Goal: Information Seeking & Learning: Learn about a topic

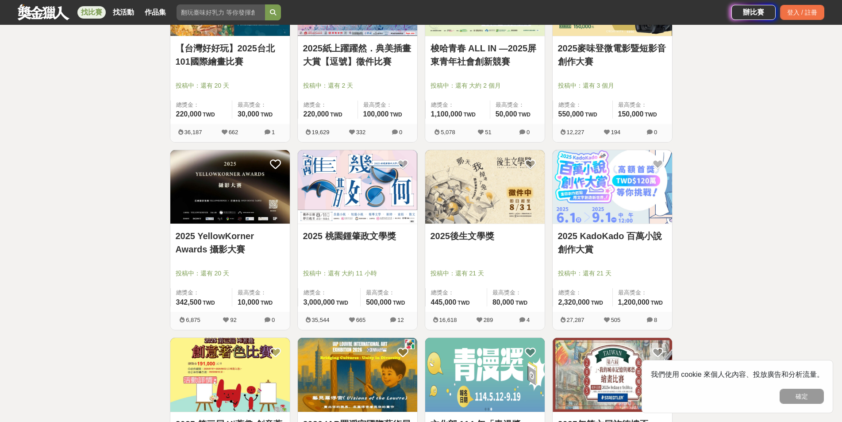
scroll to position [797, 0]
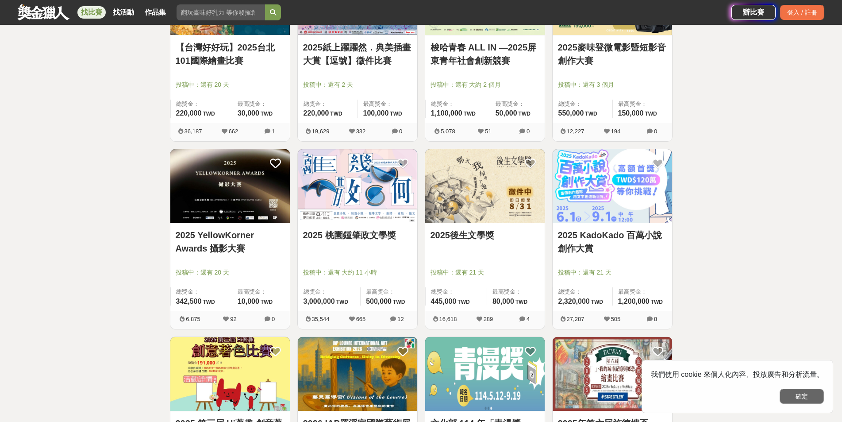
click at [798, 395] on button "確定" at bounding box center [802, 396] width 44 height 15
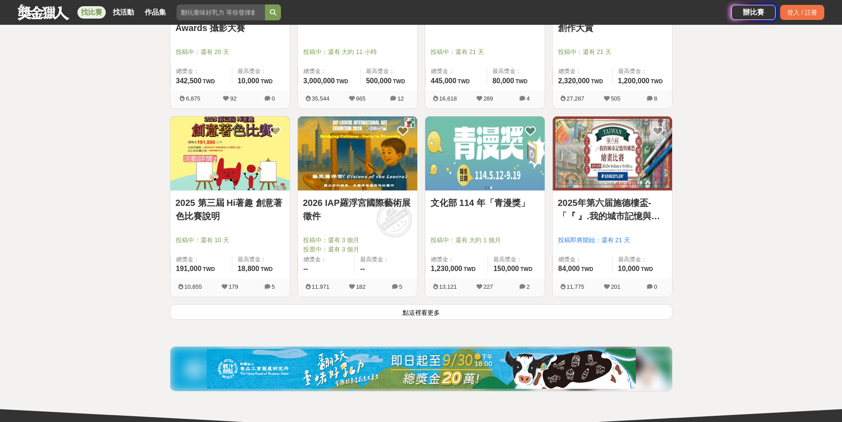
scroll to position [1018, 0]
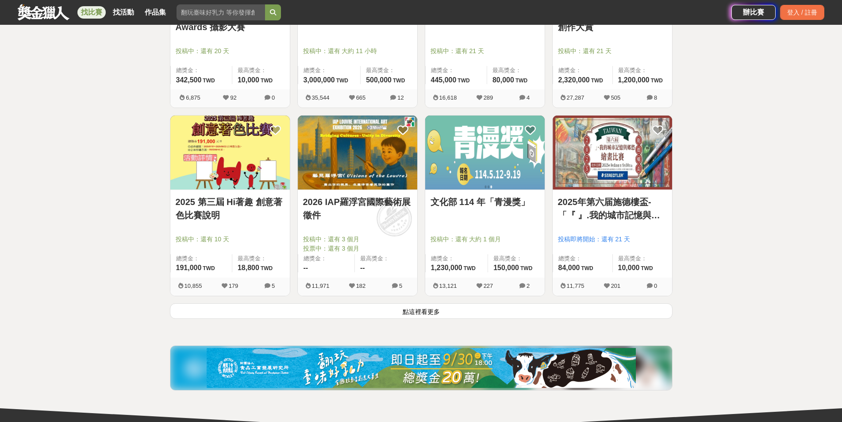
click at [511, 312] on button "點這裡看更多" at bounding box center [421, 310] width 503 height 15
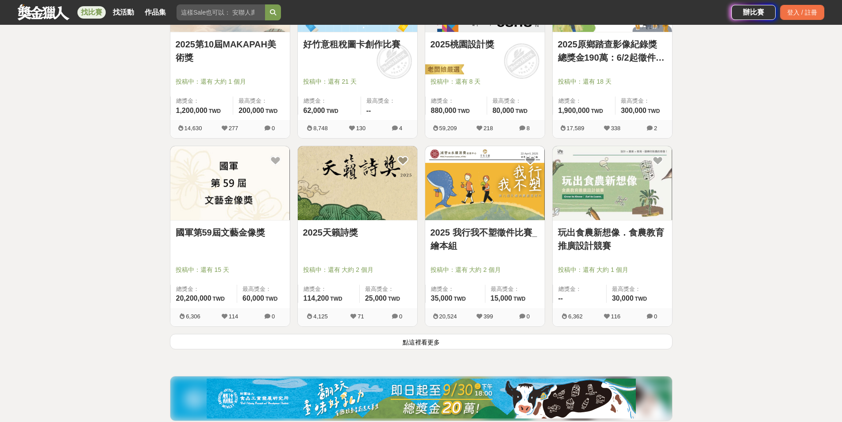
scroll to position [2124, 0]
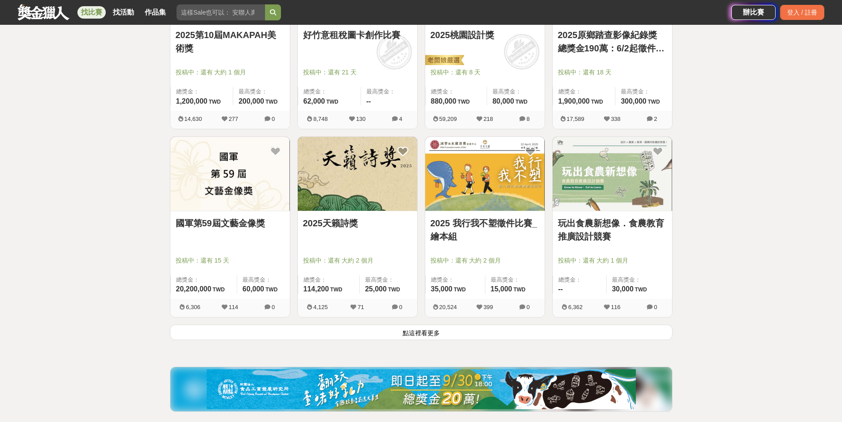
click at [466, 334] on button "點這裡看更多" at bounding box center [421, 331] width 503 height 15
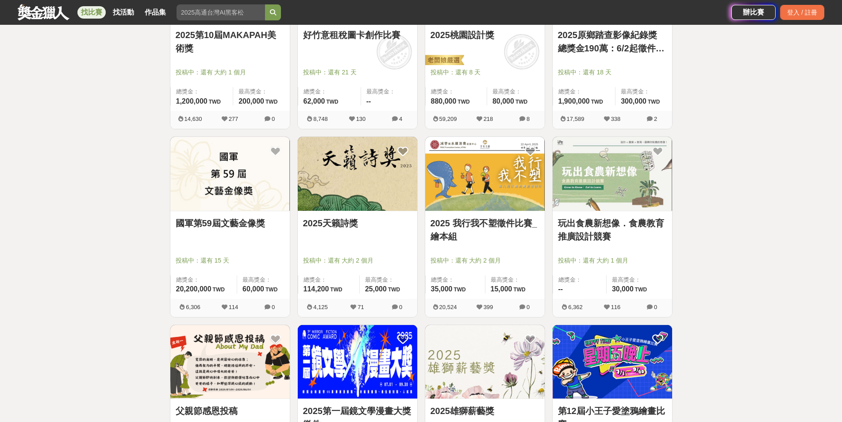
click at [460, 59] on img at bounding box center [443, 60] width 41 height 12
click at [462, 35] on link "2025桃園設計獎" at bounding box center [485, 34] width 109 height 13
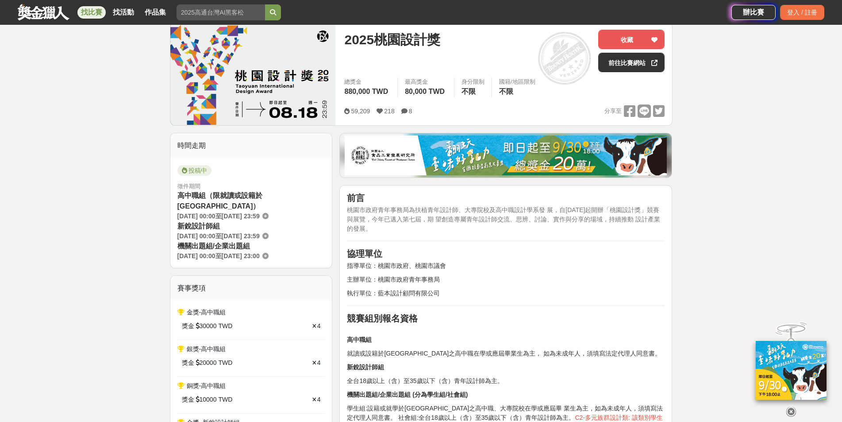
scroll to position [101, 0]
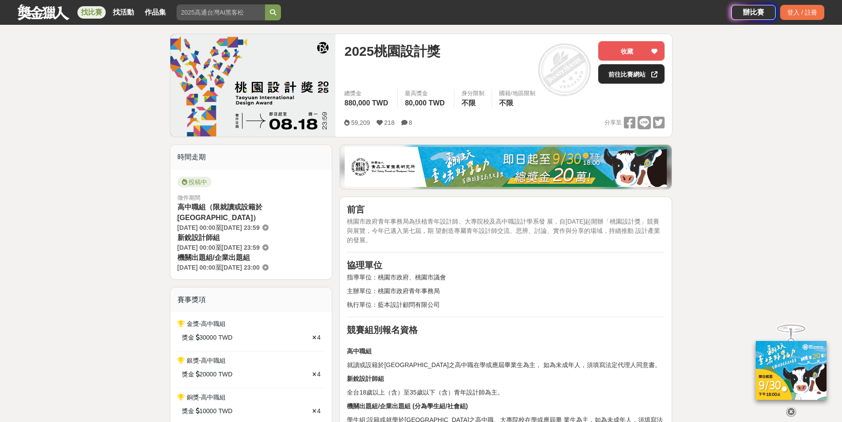
click at [612, 69] on link "前往比賽網站" at bounding box center [631, 73] width 66 height 19
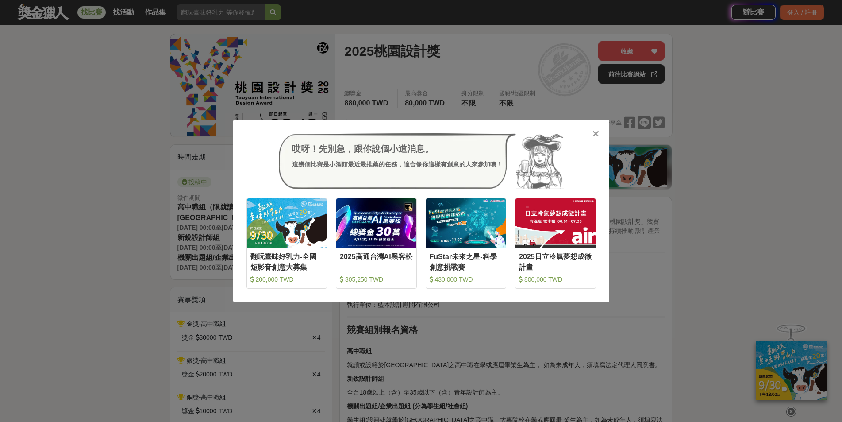
click at [595, 134] on icon at bounding box center [596, 133] width 7 height 9
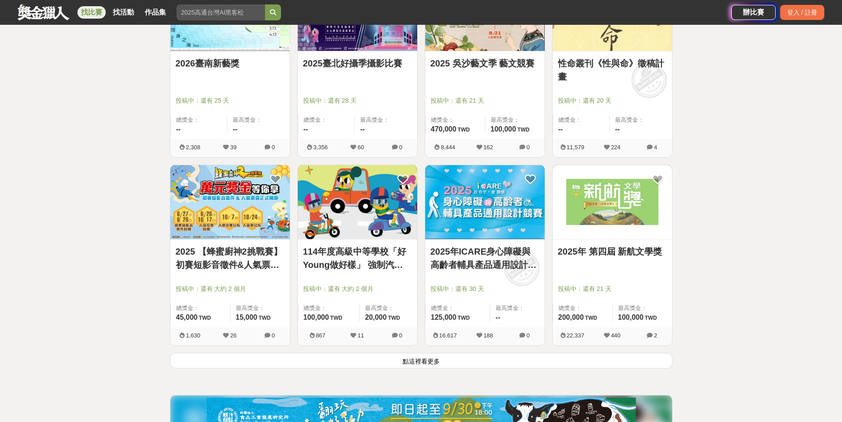
scroll to position [3230, 0]
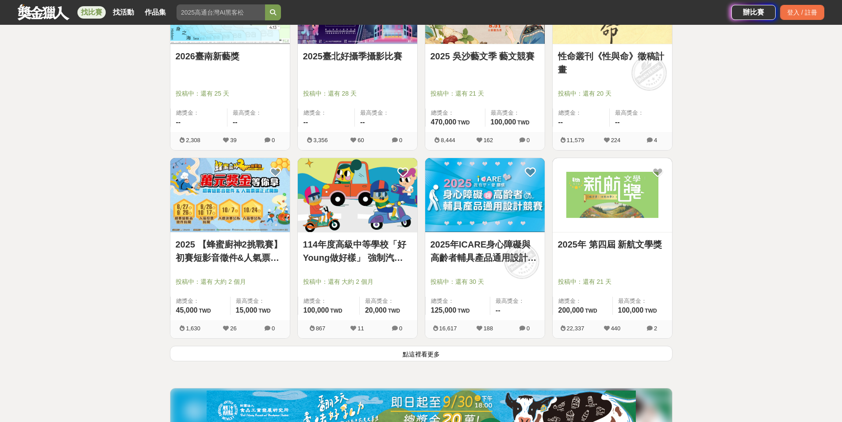
click at [424, 351] on button "點這裡看更多" at bounding box center [421, 353] width 503 height 15
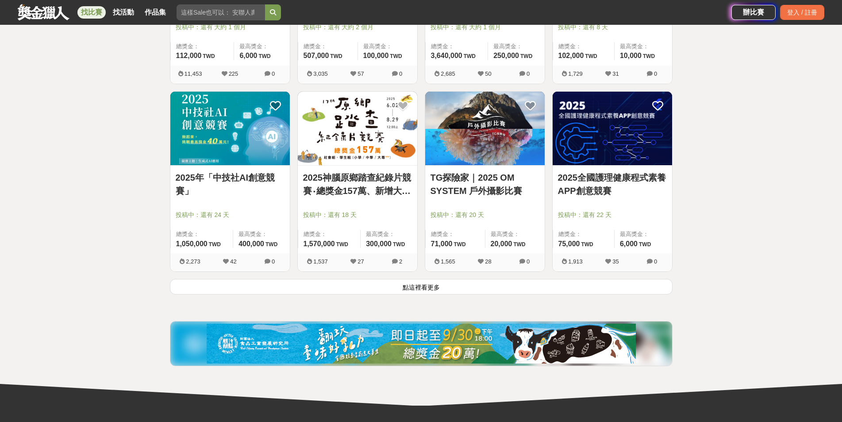
scroll to position [4425, 0]
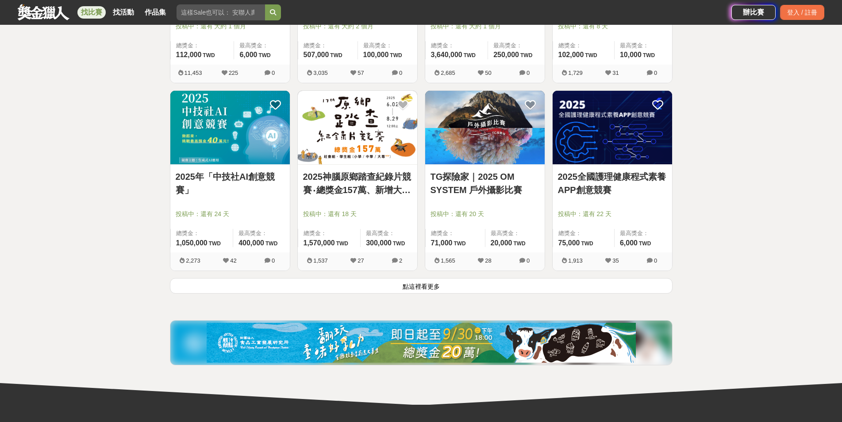
click at [475, 280] on button "點這裡看更多" at bounding box center [421, 285] width 503 height 15
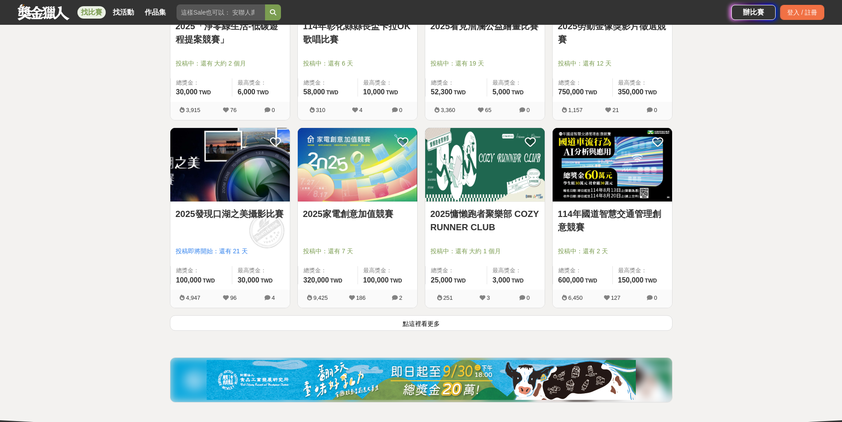
scroll to position [5531, 0]
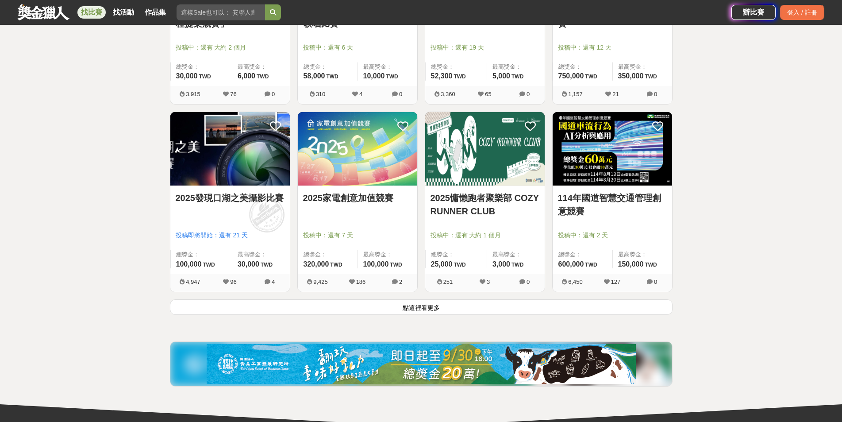
click at [461, 301] on button "點這裡看更多" at bounding box center [421, 306] width 503 height 15
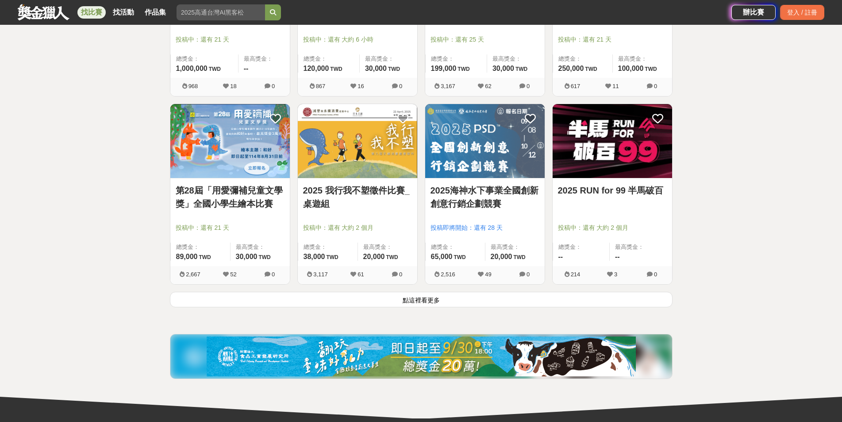
scroll to position [6682, 0]
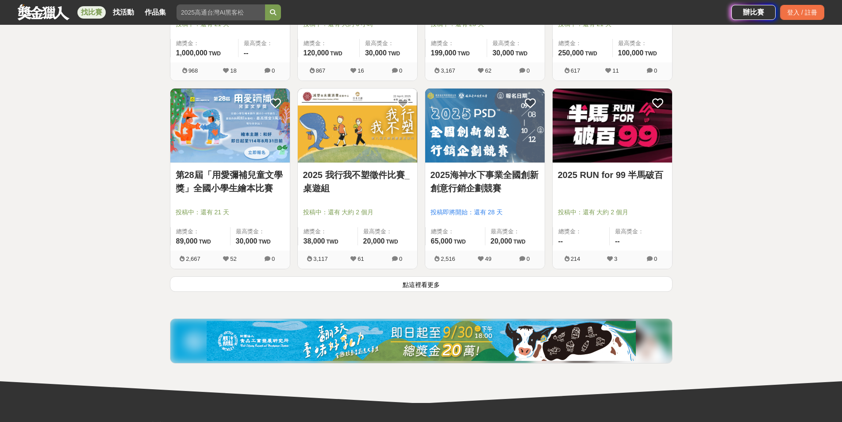
click at [508, 281] on button "點這裡看更多" at bounding box center [421, 283] width 503 height 15
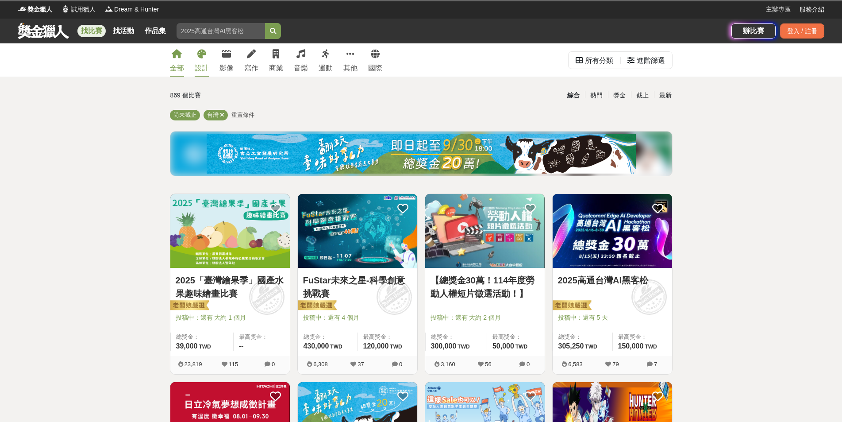
click at [206, 65] on div "設計" at bounding box center [202, 68] width 14 height 11
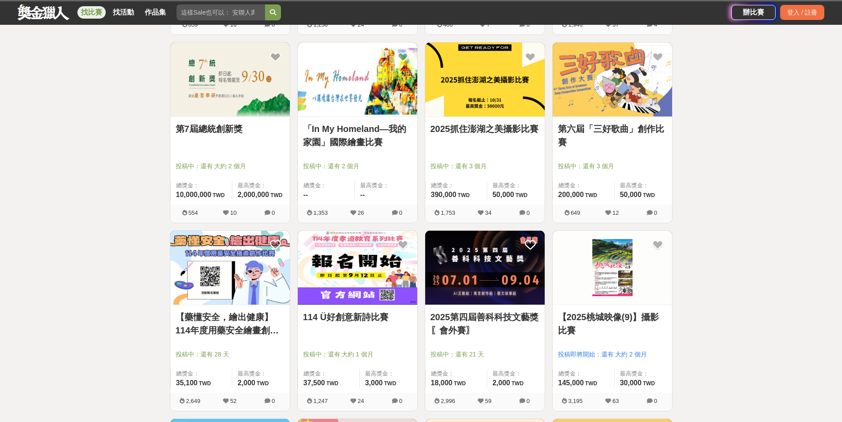
scroll to position [575, 0]
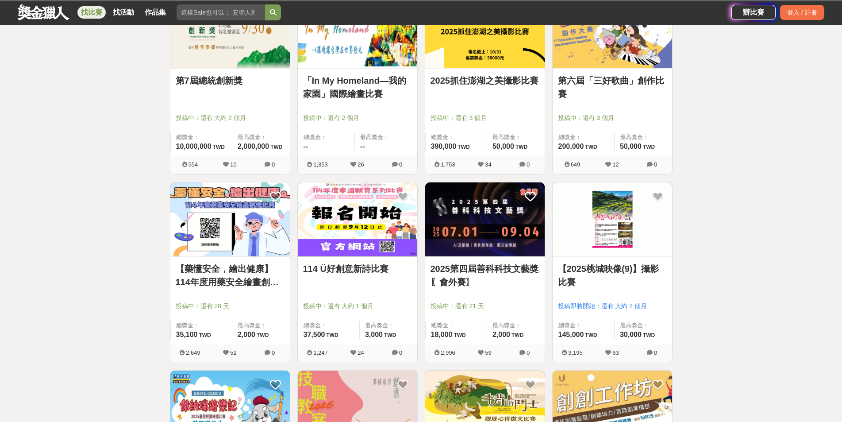
click at [259, 277] on link "【藥懂安全，繪出健康】114年度用藥安全繪畫創作比賽" at bounding box center [230, 275] width 109 height 27
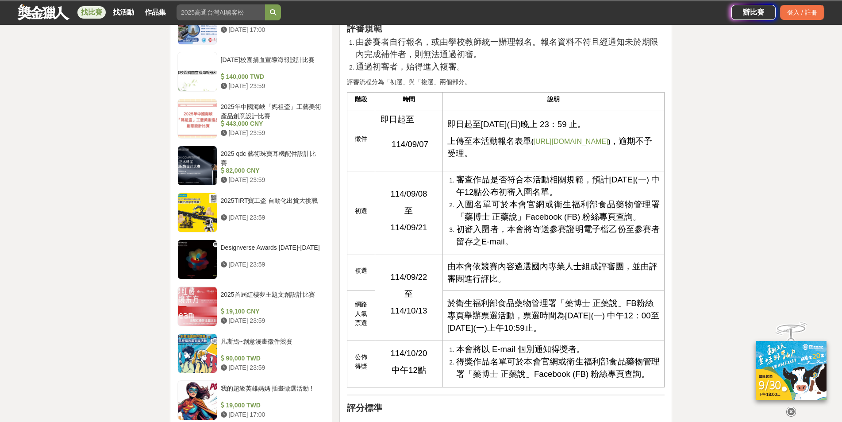
scroll to position [841, 0]
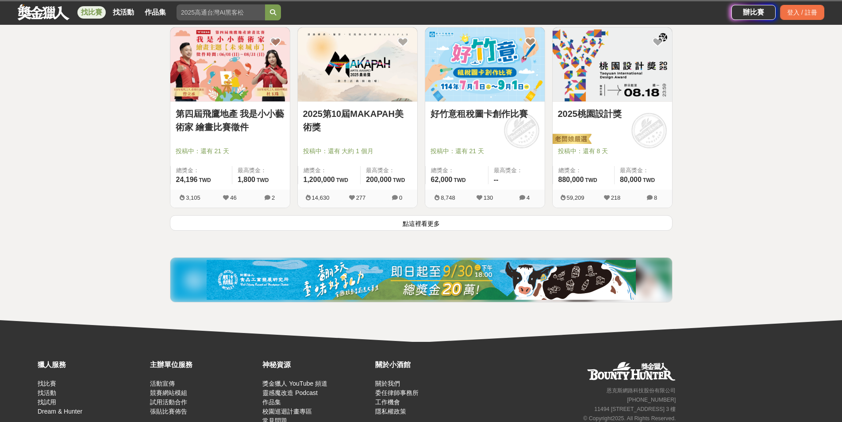
scroll to position [1106, 0]
click at [479, 225] on button "點這裡看更多" at bounding box center [421, 222] width 503 height 15
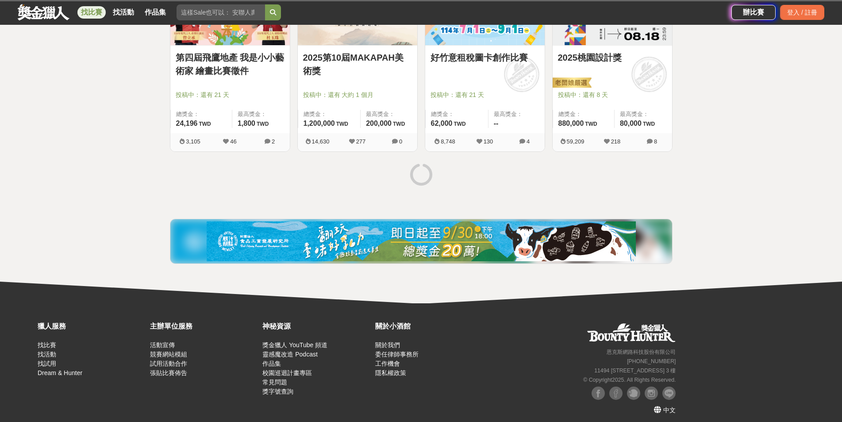
scroll to position [1167, 0]
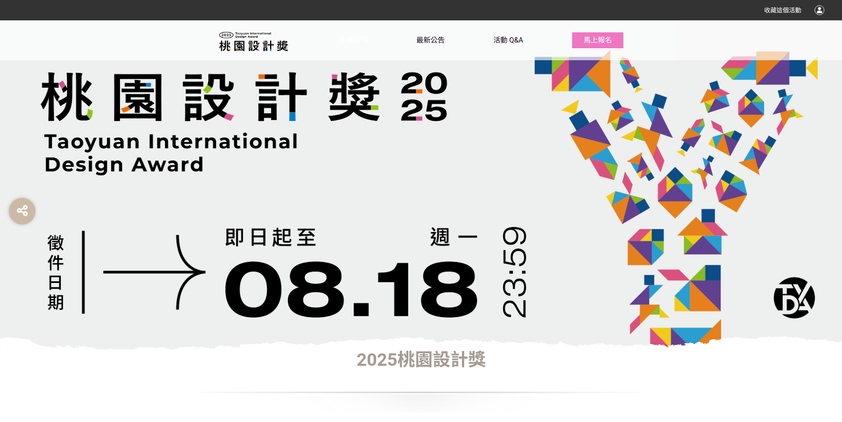
click at [341, 38] on span "比賽說明" at bounding box center [354, 40] width 28 height 8
click at [345, 42] on span "比賽說明" at bounding box center [354, 40] width 28 height 8
click at [425, 42] on span "最新公告" at bounding box center [430, 40] width 28 height 8
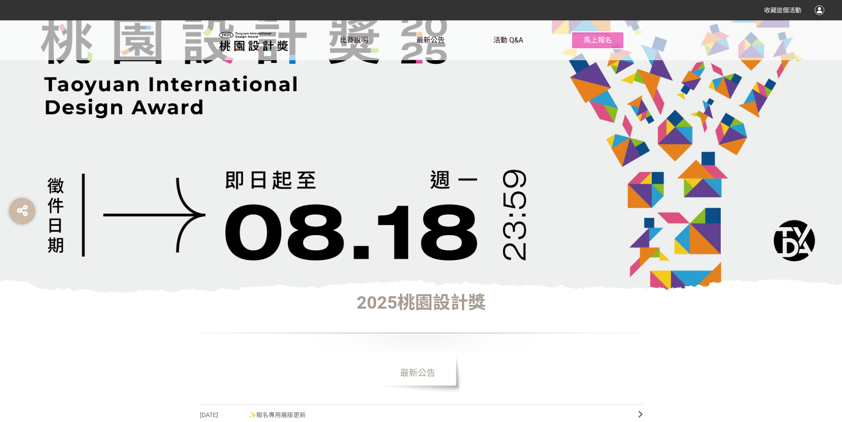
scroll to position [44, 0]
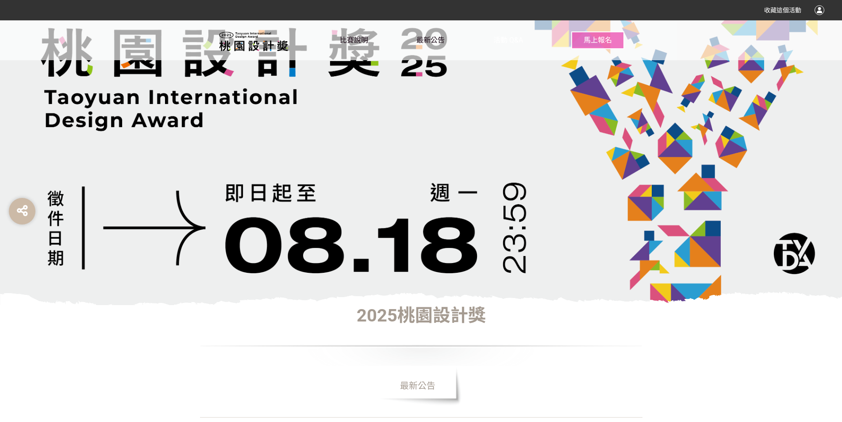
click at [508, 46] on link "活動 Q&A" at bounding box center [508, 40] width 30 height 40
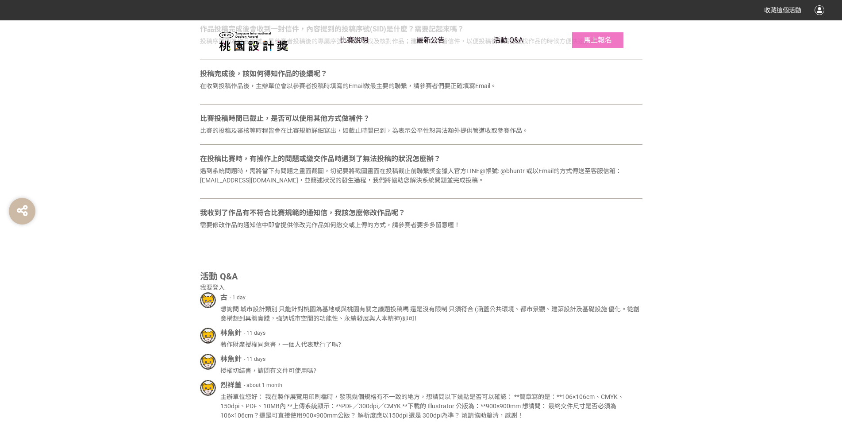
scroll to position [575, 0]
